Goal: Find specific page/section: Find specific page/section

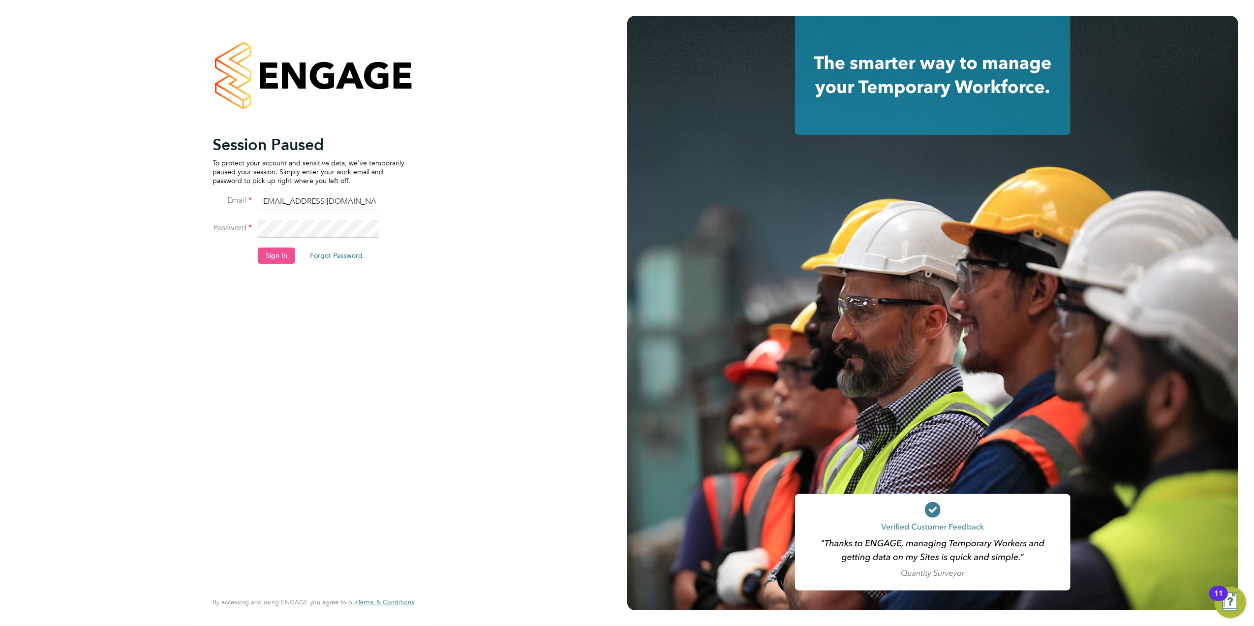
click at [275, 254] on button "Sign In" at bounding box center [276, 256] width 37 height 16
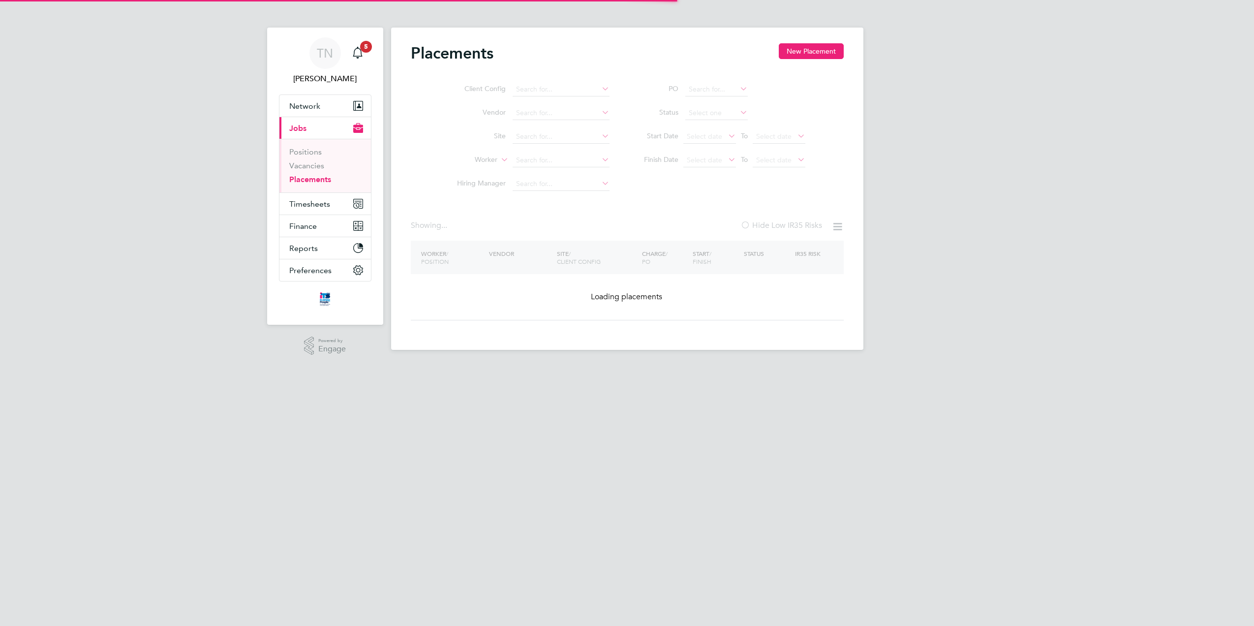
type input "Bolin Grange / Macclesfield"
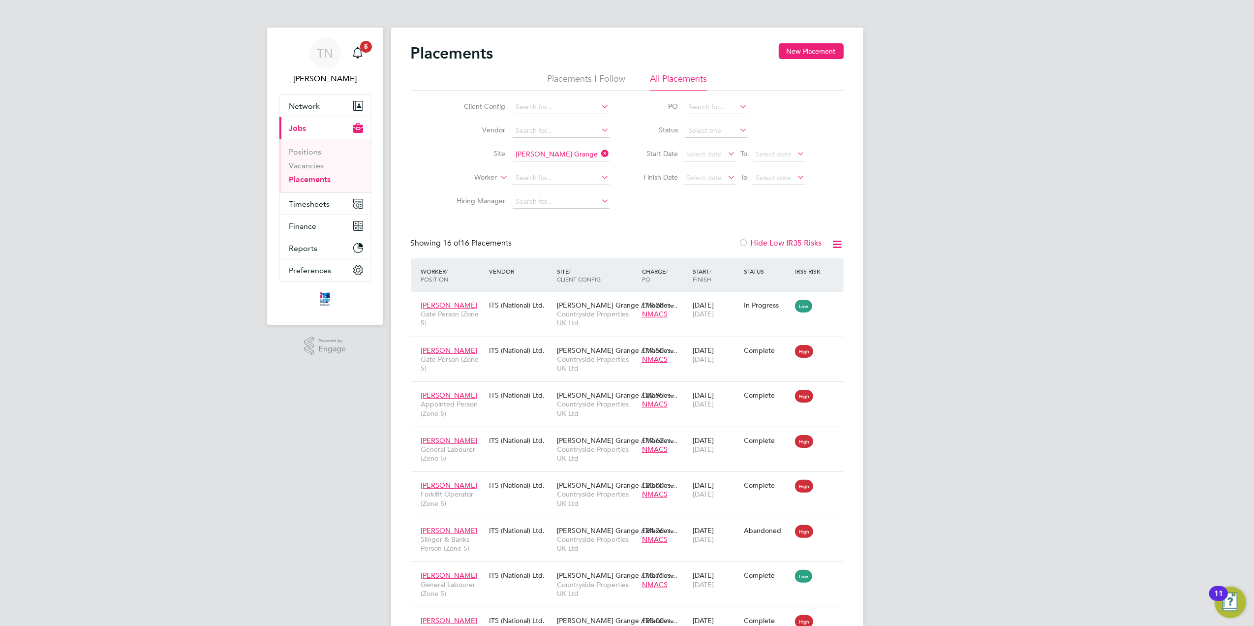
click at [600, 154] on icon at bounding box center [600, 154] width 0 height 14
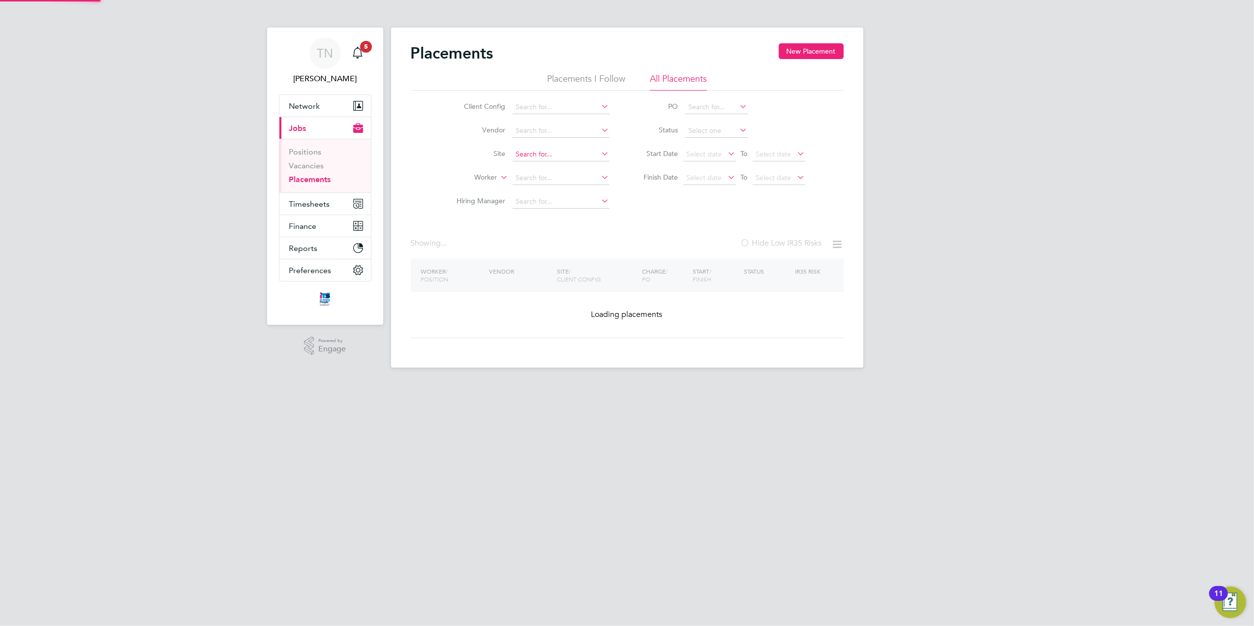
click at [564, 155] on input at bounding box center [561, 155] width 97 height 14
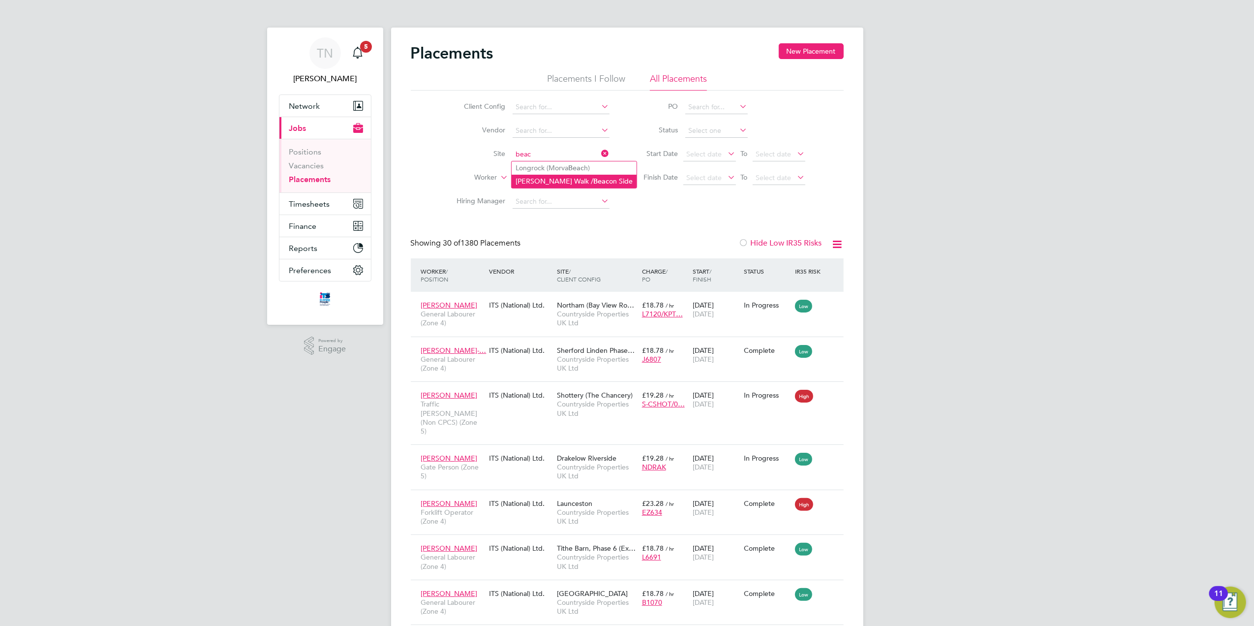
click at [563, 181] on li "Partridge Walk / Beac on Side" at bounding box center [574, 181] width 125 height 13
type input "Partridge Walk / Beacon Side"
